Goal: Information Seeking & Learning: Find specific page/section

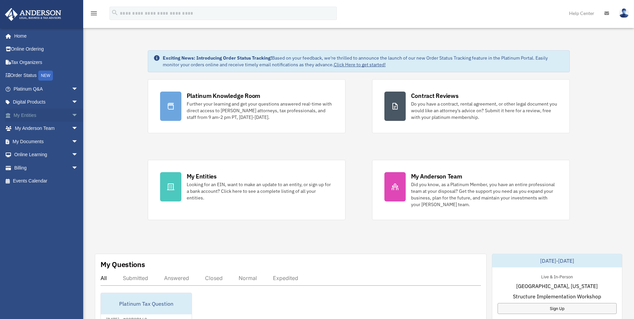
click at [72, 117] on span "arrow_drop_down" at bounding box center [78, 115] width 13 height 14
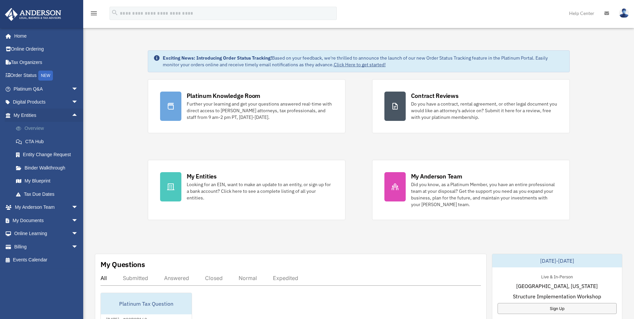
click at [44, 129] on link "Overview" at bounding box center [48, 128] width 79 height 13
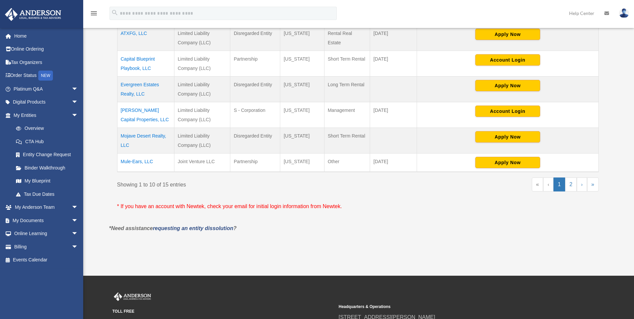
scroll to position [353, 0]
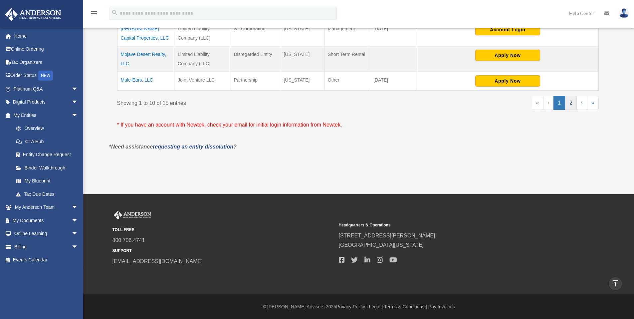
click at [571, 104] on link "2" at bounding box center [571, 103] width 12 height 14
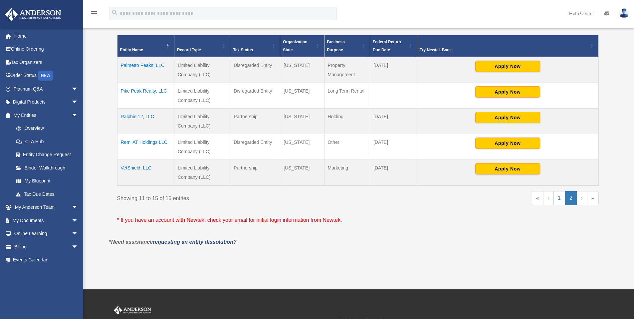
scroll to position [163, 0]
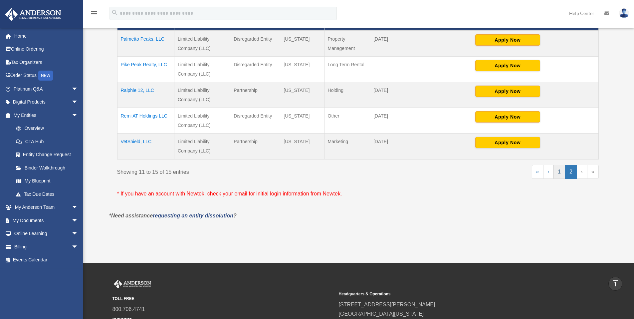
click at [556, 166] on link "1" at bounding box center [559, 172] width 12 height 14
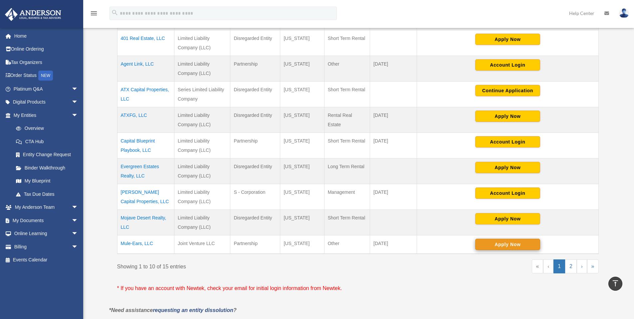
scroll to position [191, 0]
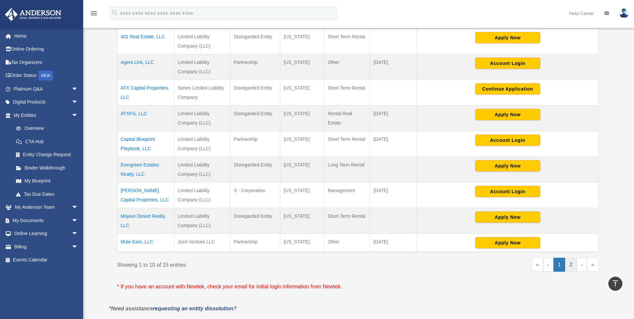
click at [570, 266] on link "2" at bounding box center [571, 265] width 12 height 14
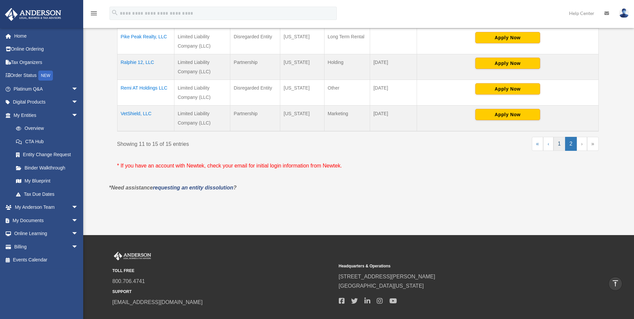
click at [561, 150] on link "1" at bounding box center [559, 144] width 12 height 14
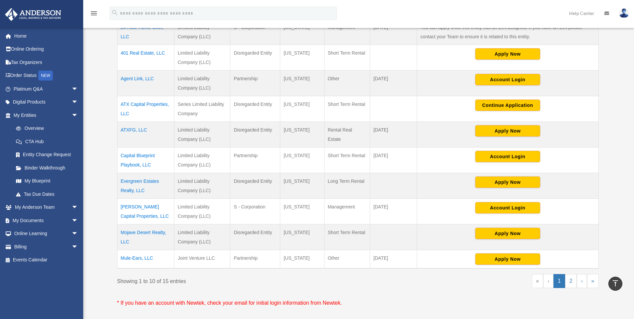
scroll to position [172, 0]
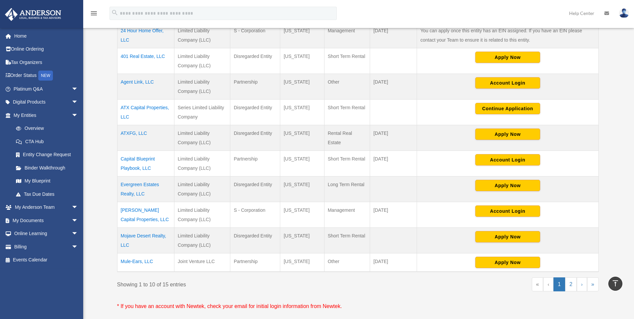
click at [154, 107] on td "ATX Capital Properties, LLC" at bounding box center [145, 112] width 57 height 26
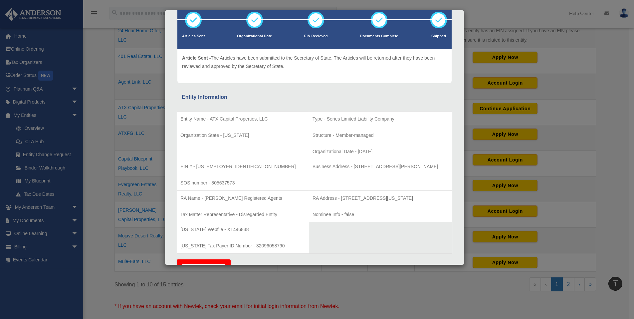
scroll to position [0, 0]
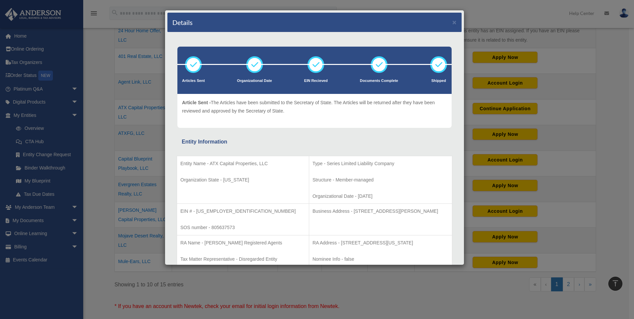
click at [451, 23] on div "Details ×" at bounding box center [314, 23] width 294 height 20
click at [452, 23] on button "×" at bounding box center [454, 22] width 4 height 7
